Goal: Task Accomplishment & Management: Manage account settings

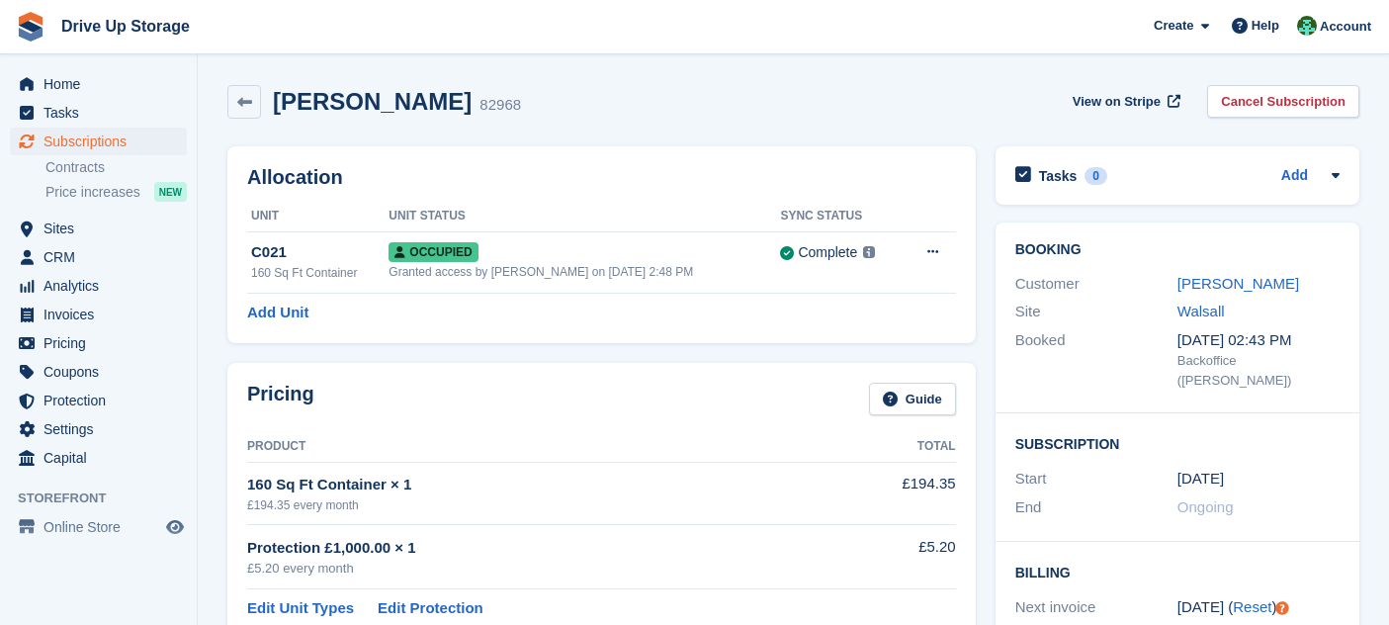
scroll to position [439, 0]
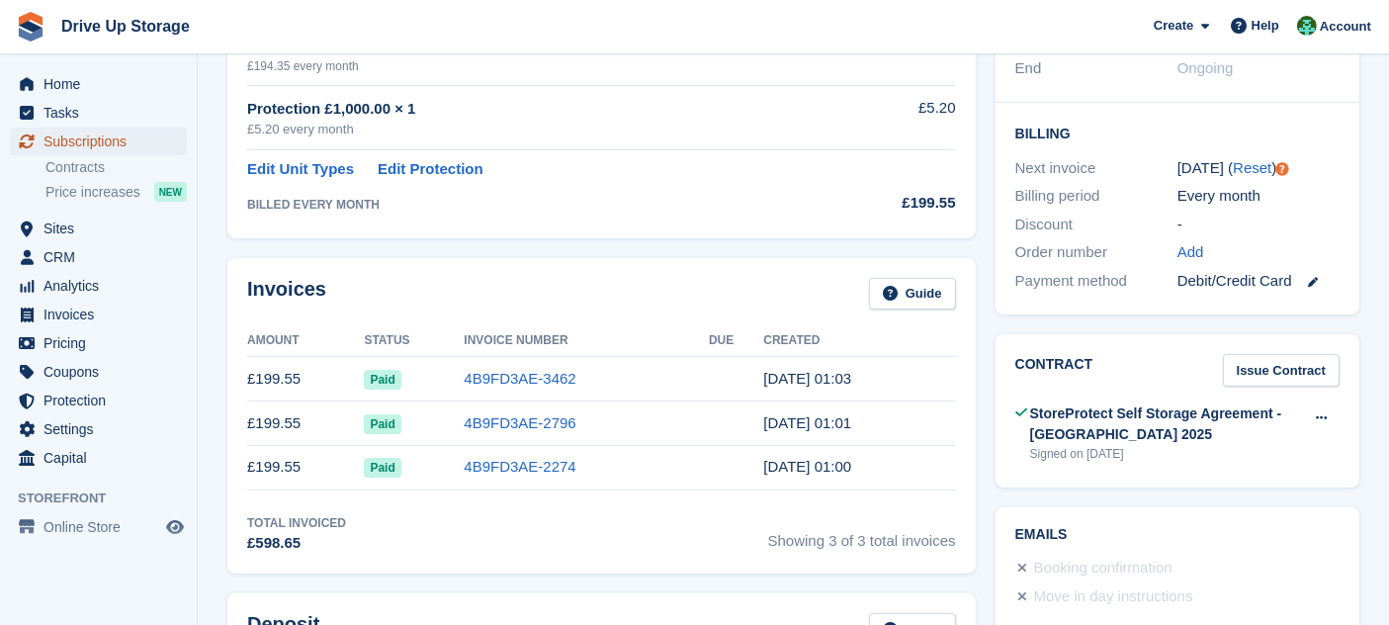
click at [122, 148] on span "Subscriptions" at bounding box center [103, 142] width 119 height 28
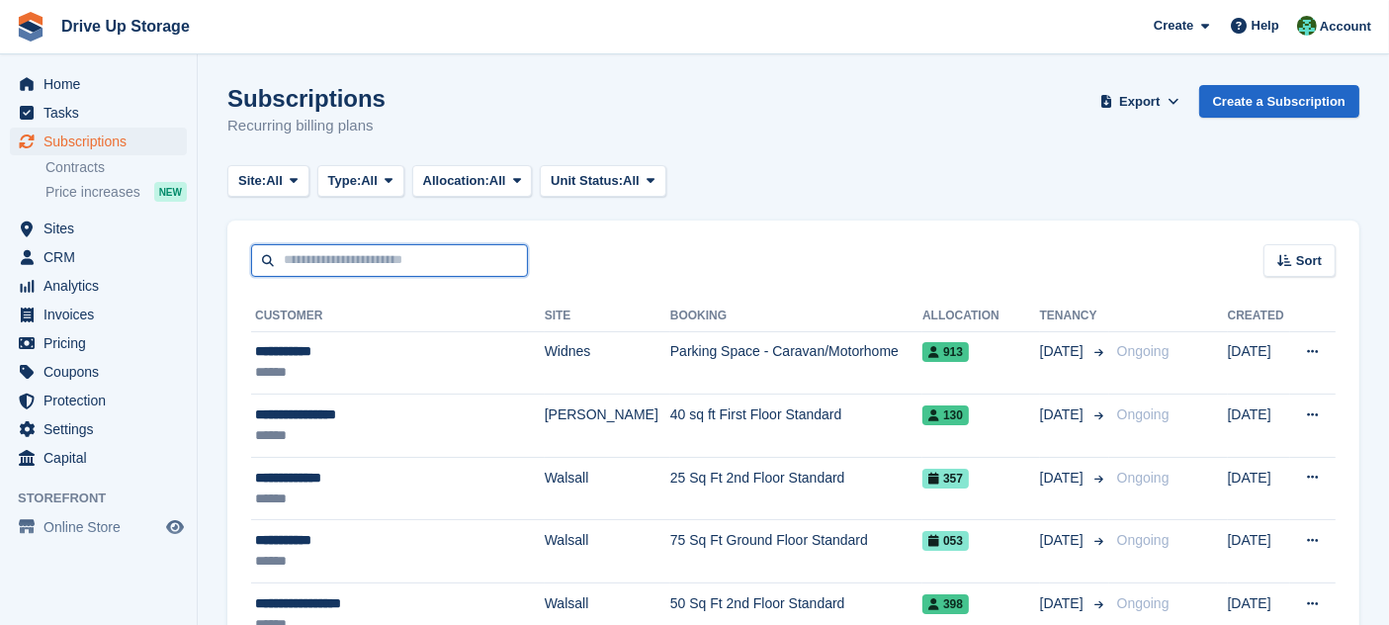
click at [361, 269] on input "text" at bounding box center [389, 260] width 277 height 33
type input "****"
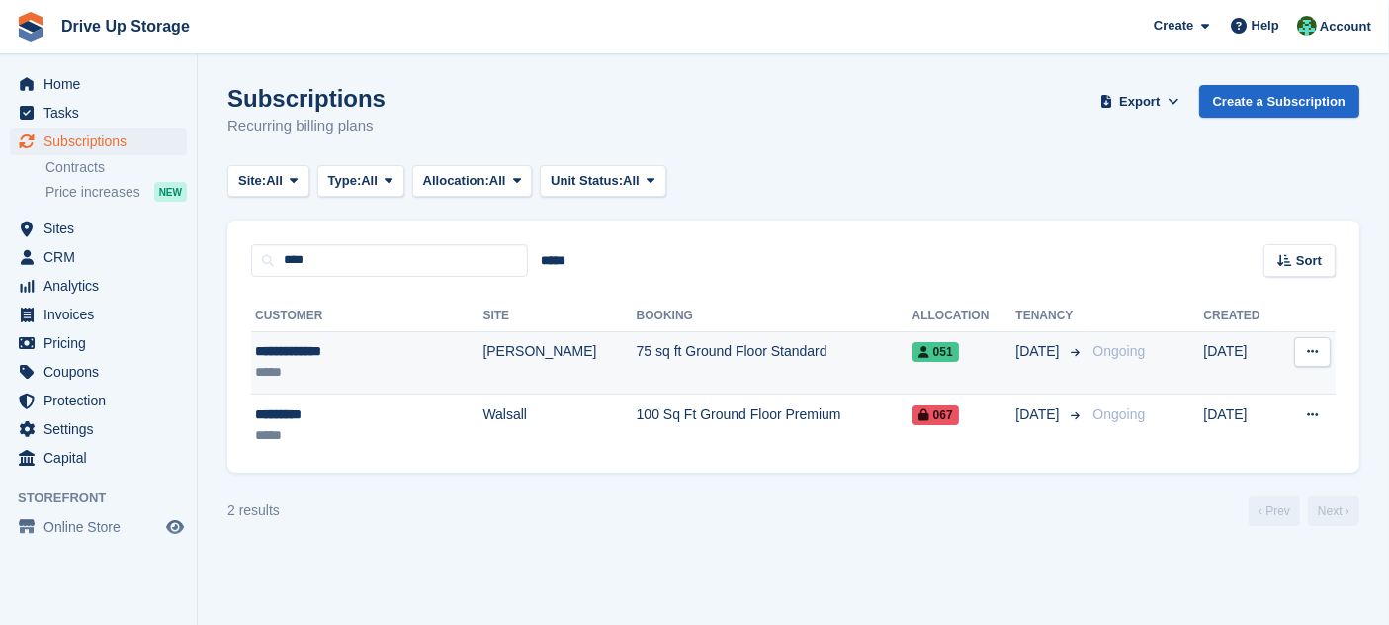
click at [483, 340] on td "[PERSON_NAME]" at bounding box center [559, 362] width 153 height 63
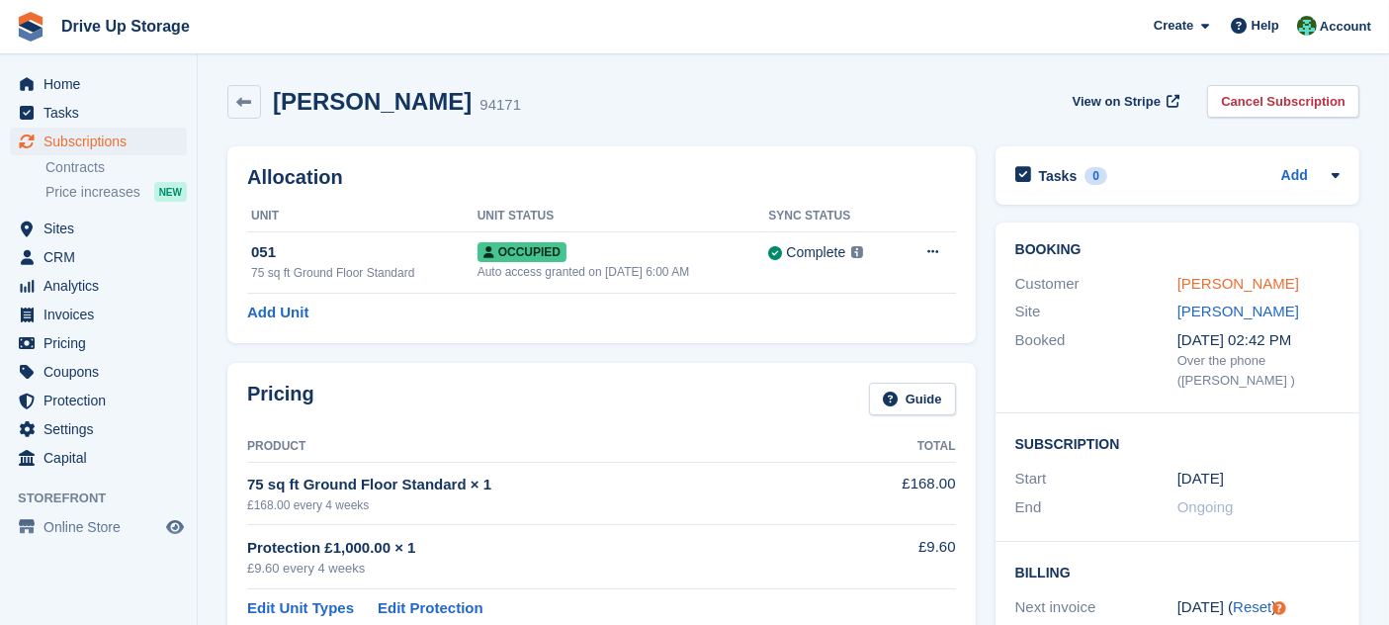
click at [1207, 280] on link "[PERSON_NAME]" at bounding box center [1239, 283] width 122 height 17
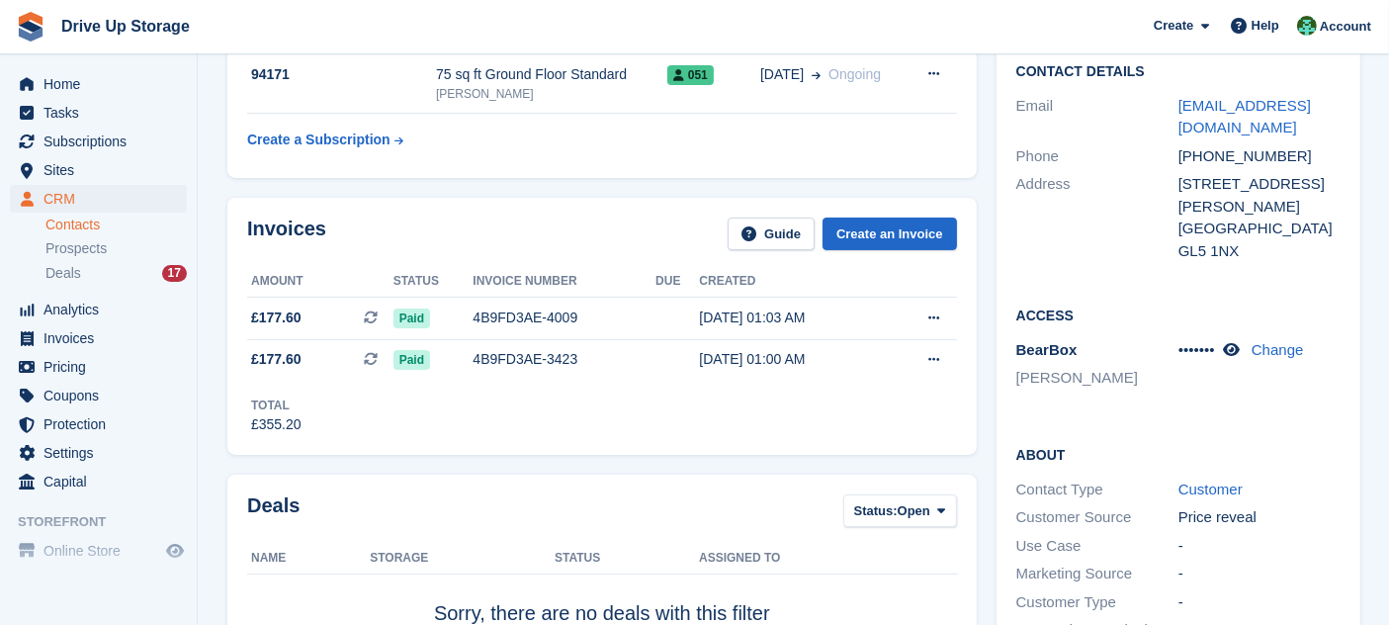
scroll to position [347, 0]
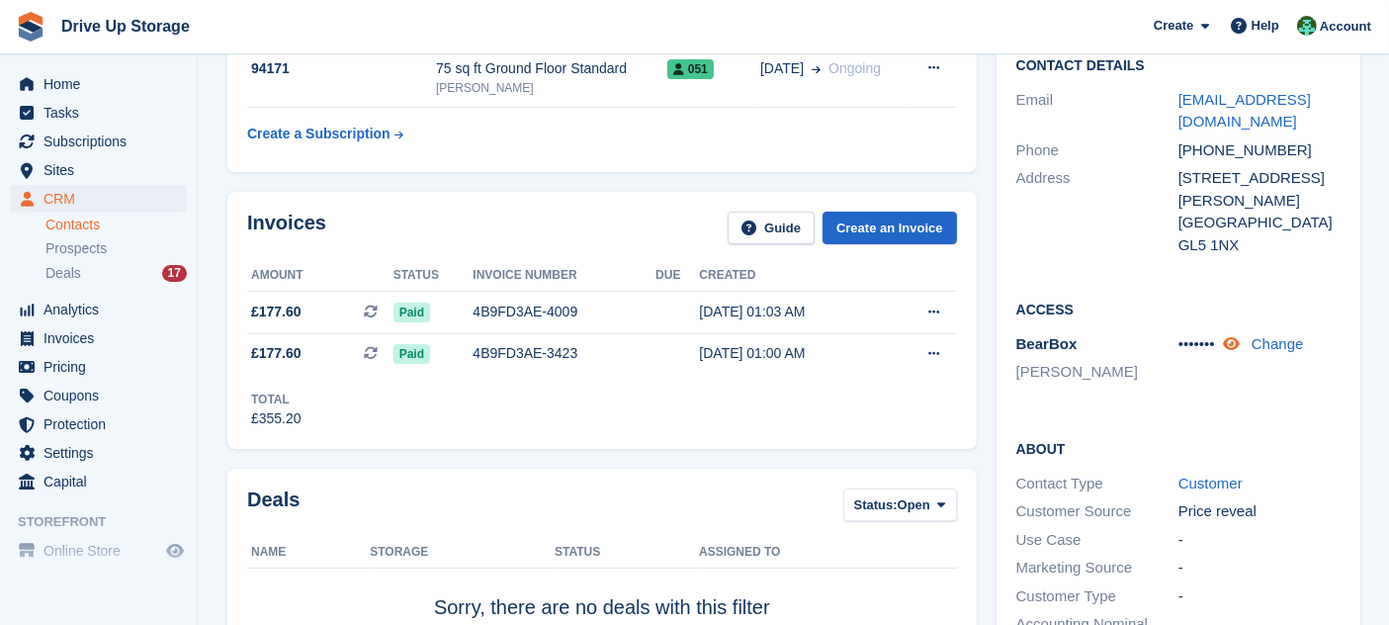
click at [1234, 336] on icon at bounding box center [1231, 343] width 17 height 15
